Goal: Task Accomplishment & Management: Manage account settings

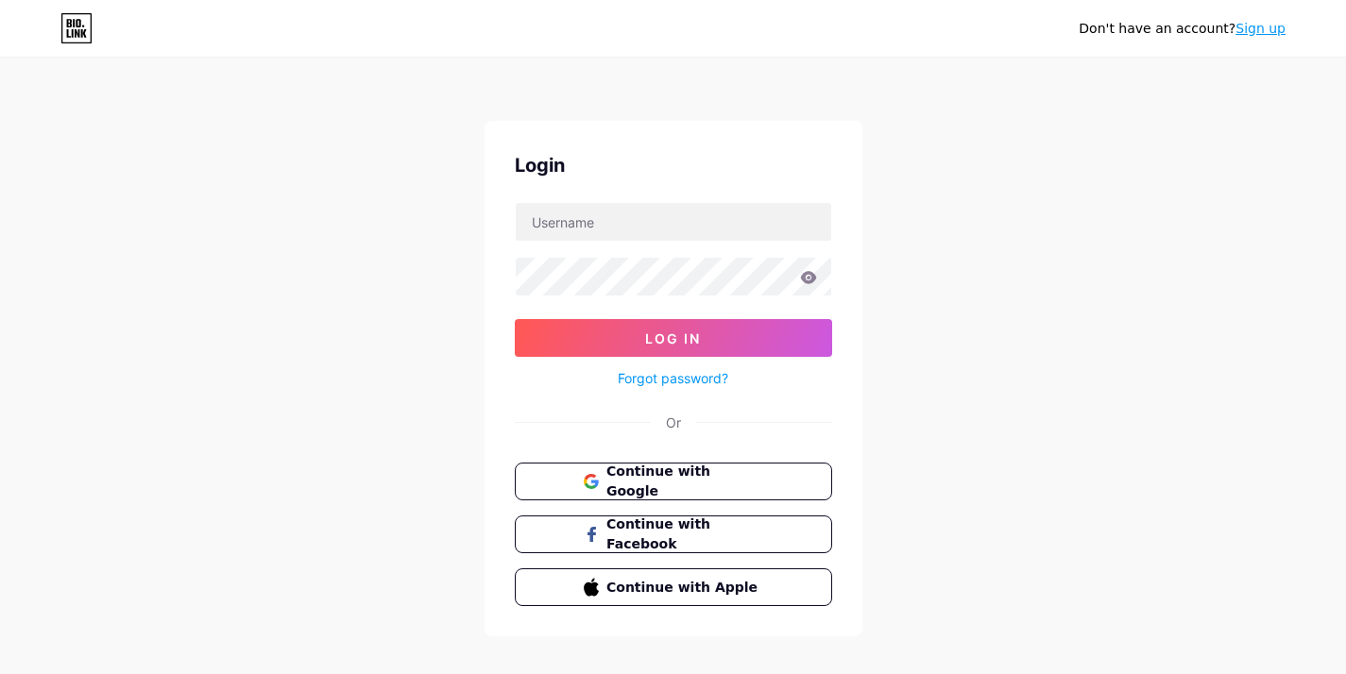
click at [633, 483] on span "Continue with Google" at bounding box center [684, 482] width 156 height 40
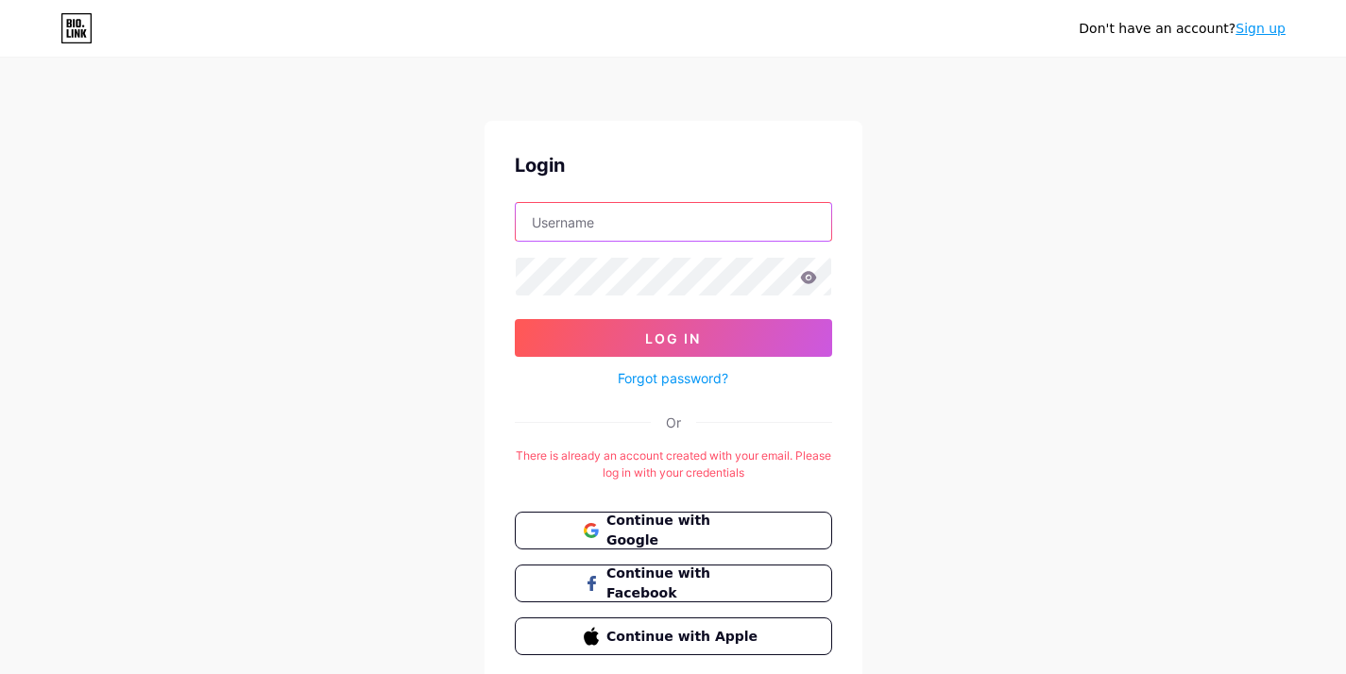
click at [610, 223] on input "text" at bounding box center [674, 222] width 316 height 38
click at [601, 224] on input "nestohyperoman" at bounding box center [674, 222] width 316 height 38
type input "nestohypermarketoman"
click at [515, 319] on button "Log In" at bounding box center [673, 338] width 317 height 38
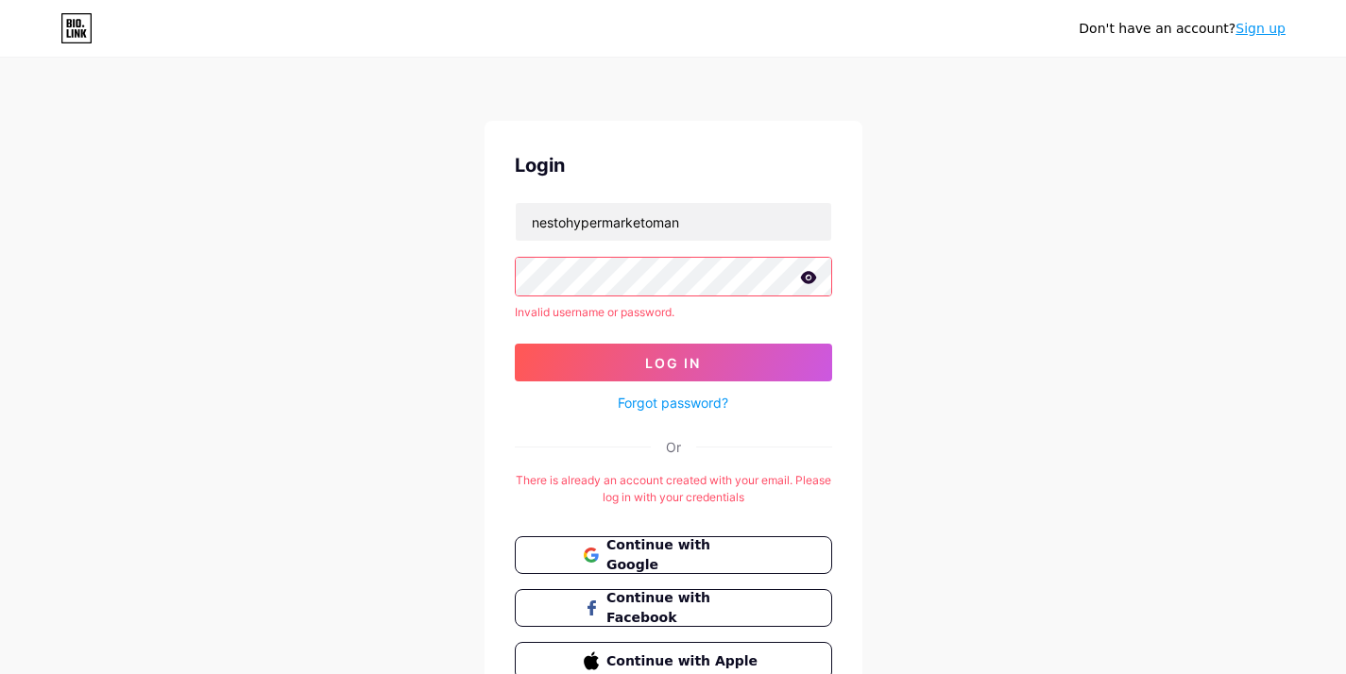
click at [651, 393] on link "Forgot password?" at bounding box center [673, 403] width 111 height 20
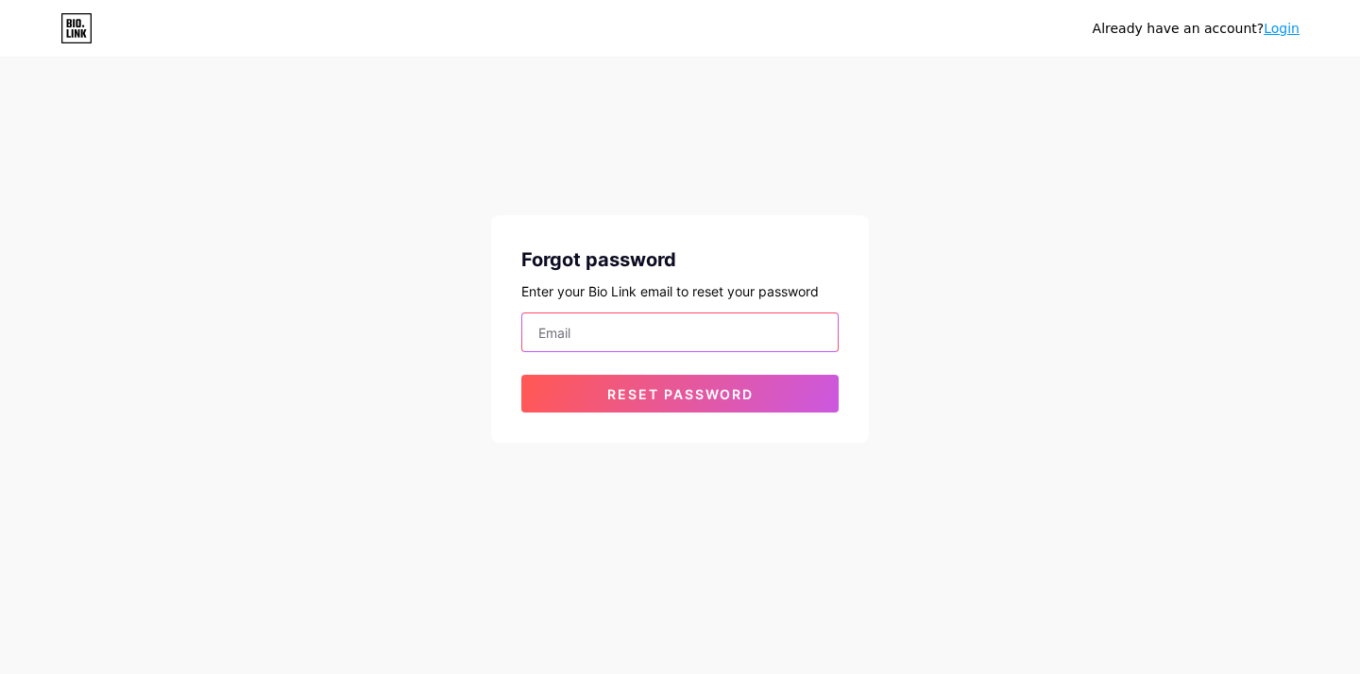
click at [577, 346] on input "email" at bounding box center [680, 333] width 316 height 38
click at [521, 375] on button "Reset password" at bounding box center [679, 394] width 317 height 38
type input "[EMAIL_ADDRESS][DOMAIN_NAME]"
click at [521, 375] on button "Reset password" at bounding box center [679, 394] width 317 height 38
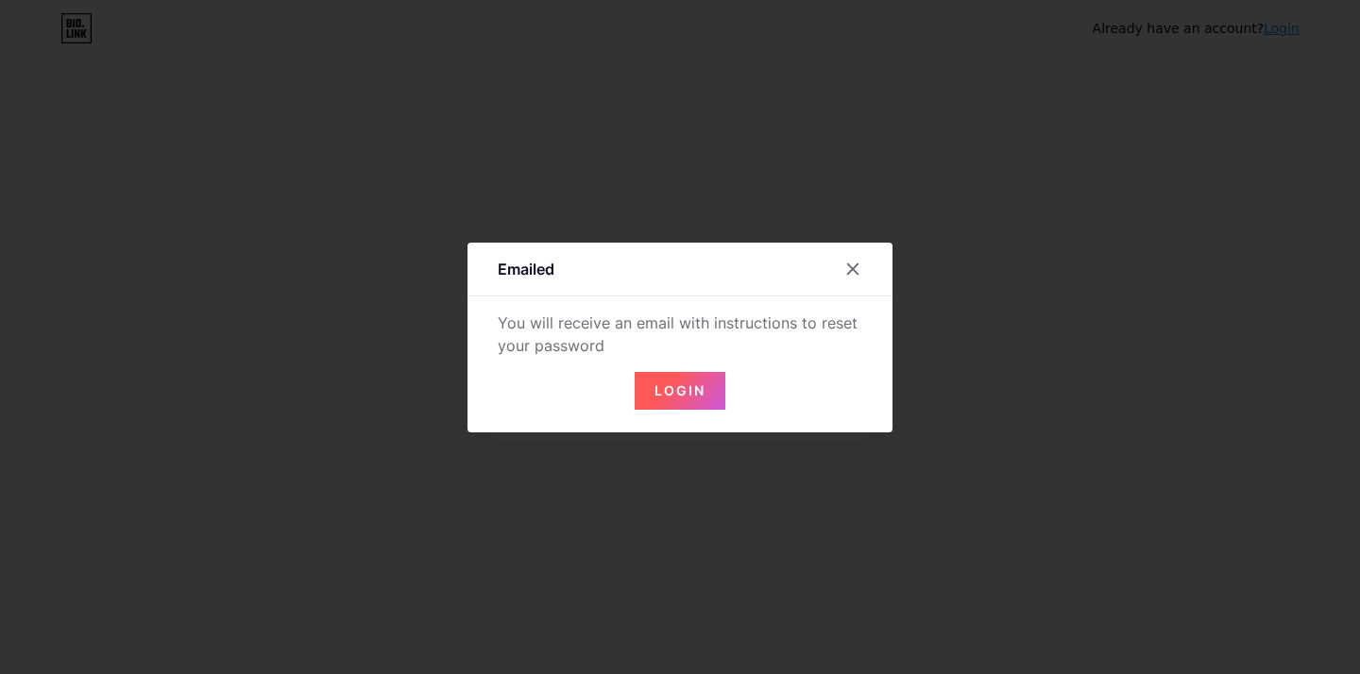
click at [659, 394] on span "Login" at bounding box center [680, 391] width 51 height 16
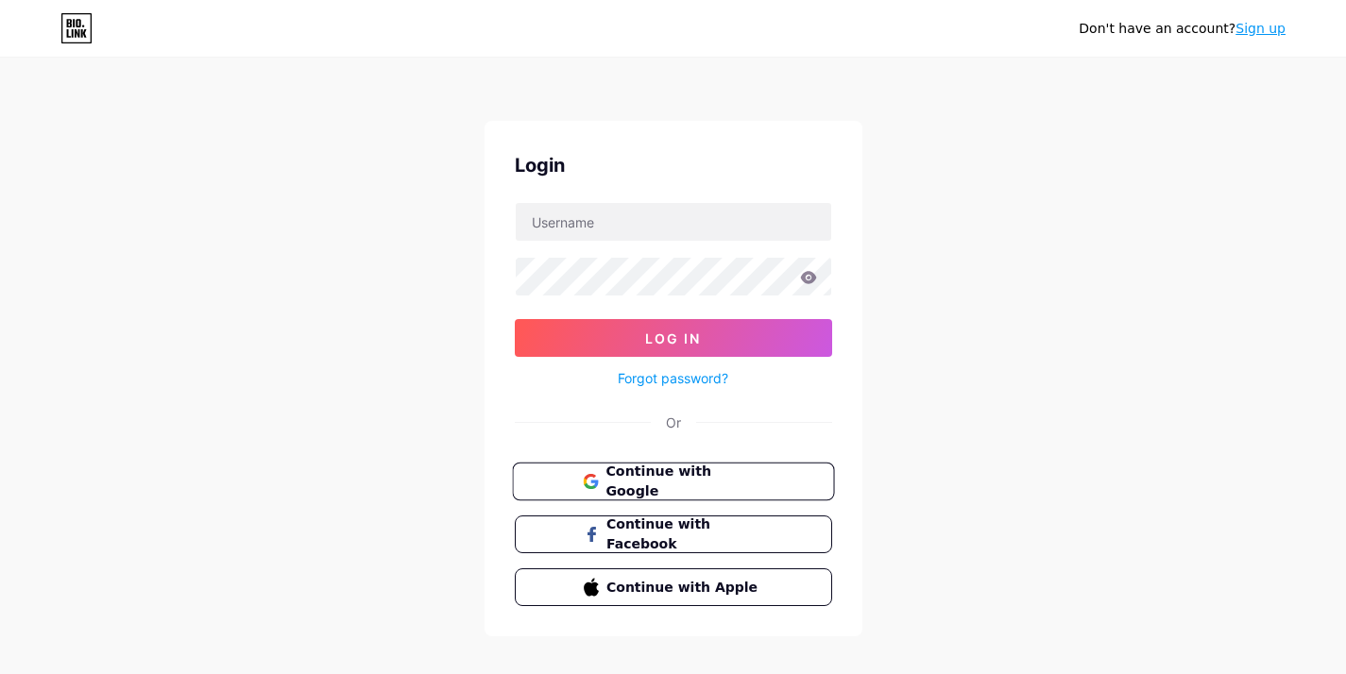
click at [643, 498] on button "Continue with Google" at bounding box center [673, 482] width 322 height 39
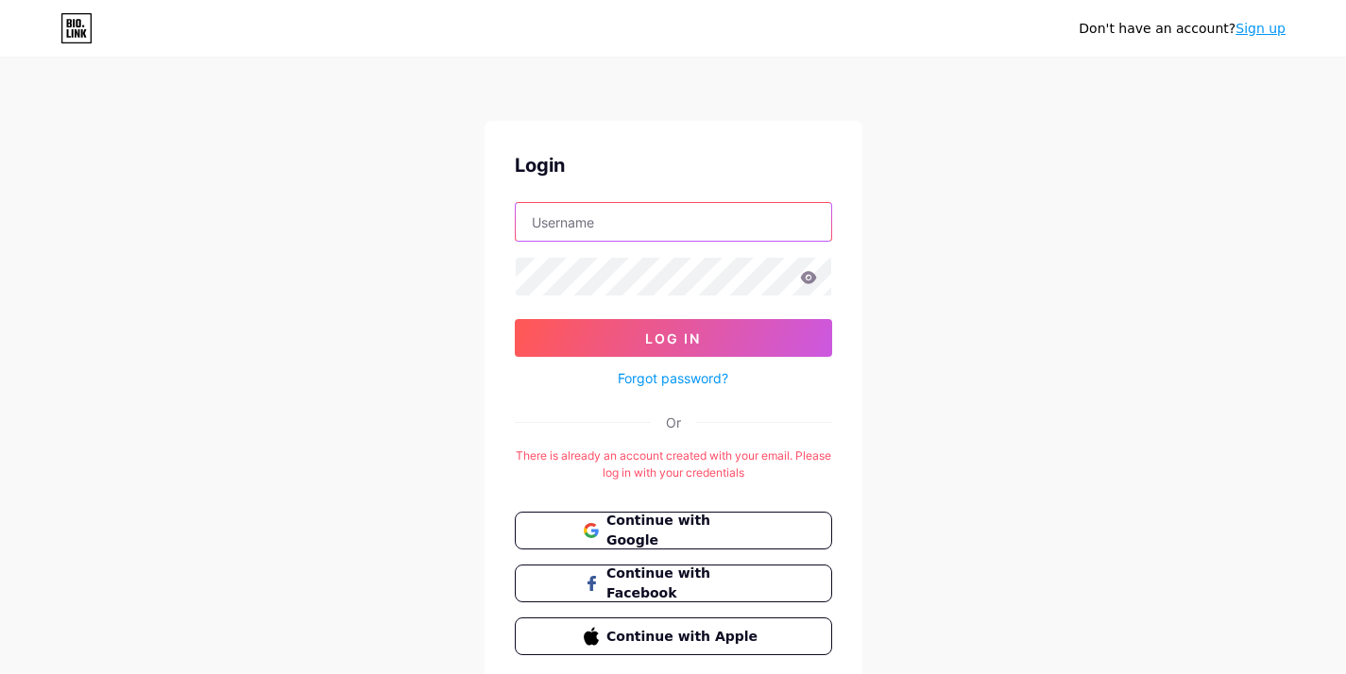
click at [606, 229] on input "text" at bounding box center [674, 222] width 316 height 38
type input "[EMAIL_ADDRESS][DOMAIN_NAME]"
click at [515, 319] on button "Log In" at bounding box center [673, 338] width 317 height 38
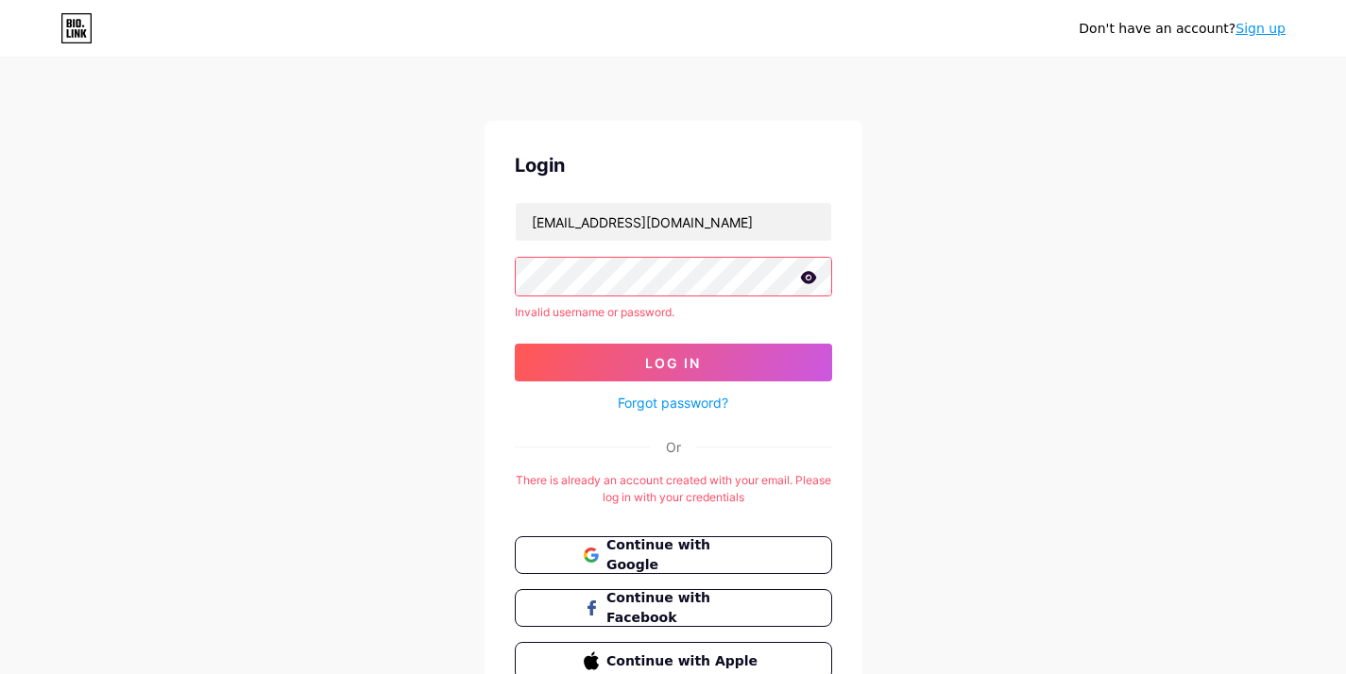
click at [497, 284] on div "Login [EMAIL_ADDRESS][DOMAIN_NAME] Invalid username or password. Log In Forgot …" at bounding box center [674, 415] width 378 height 589
